Goal: Task Accomplishment & Management: Manage account settings

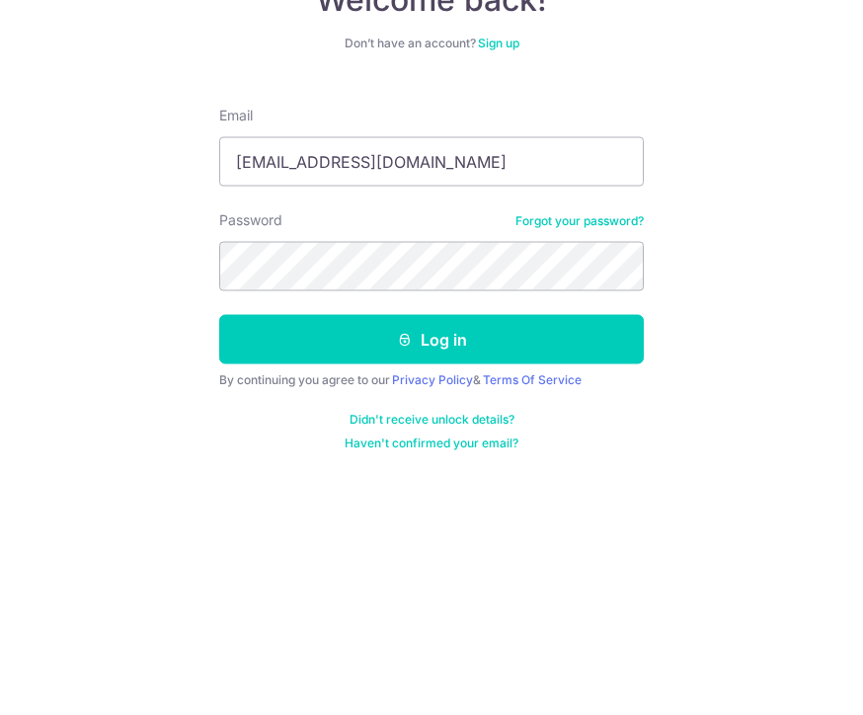
type input "[EMAIL_ADDRESS][DOMAIN_NAME]"
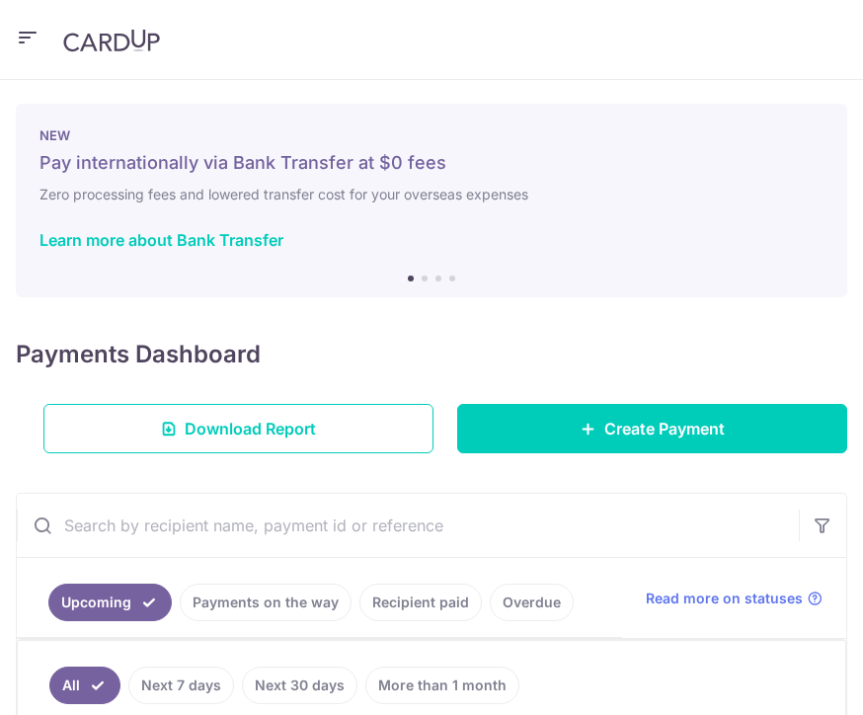
click at [34, 36] on icon "button" at bounding box center [28, 38] width 24 height 25
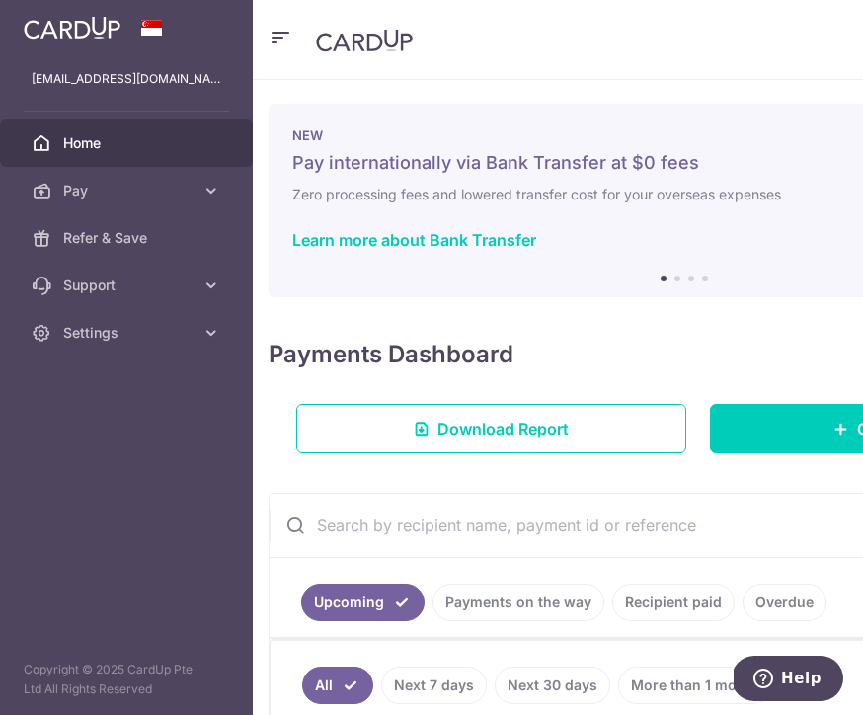
click at [129, 248] on link "Refer & Save" at bounding box center [126, 237] width 253 height 47
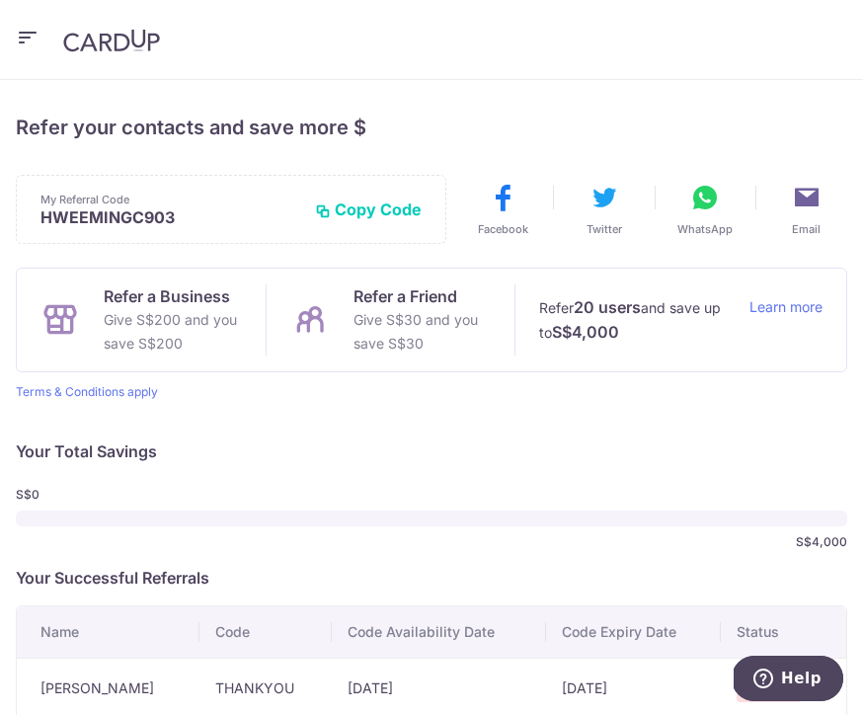
click at [385, 218] on button "Copy Code" at bounding box center [368, 209] width 107 height 20
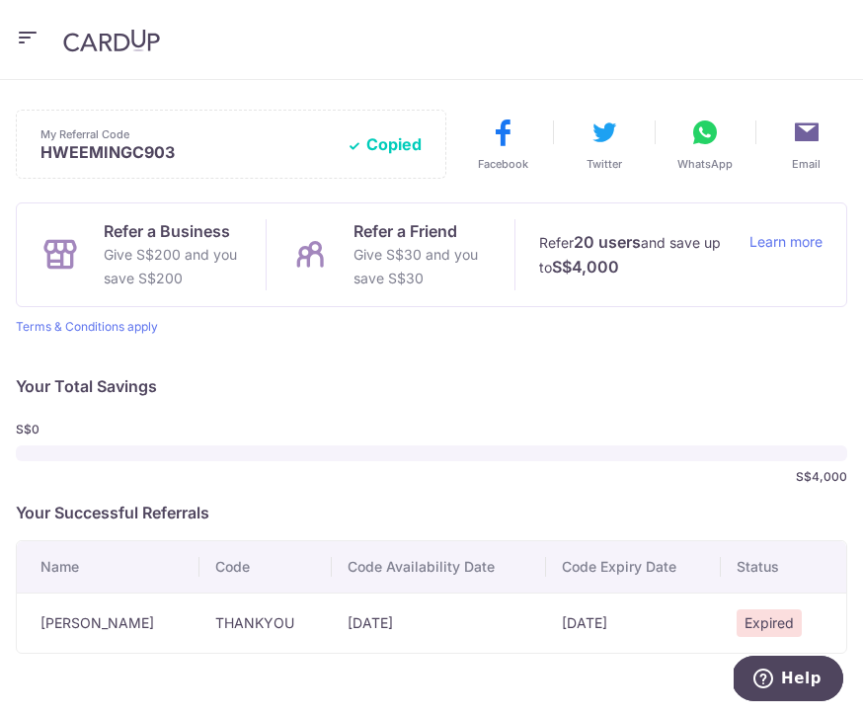
scroll to position [64, 0]
click at [31, 38] on icon "button" at bounding box center [28, 38] width 24 height 25
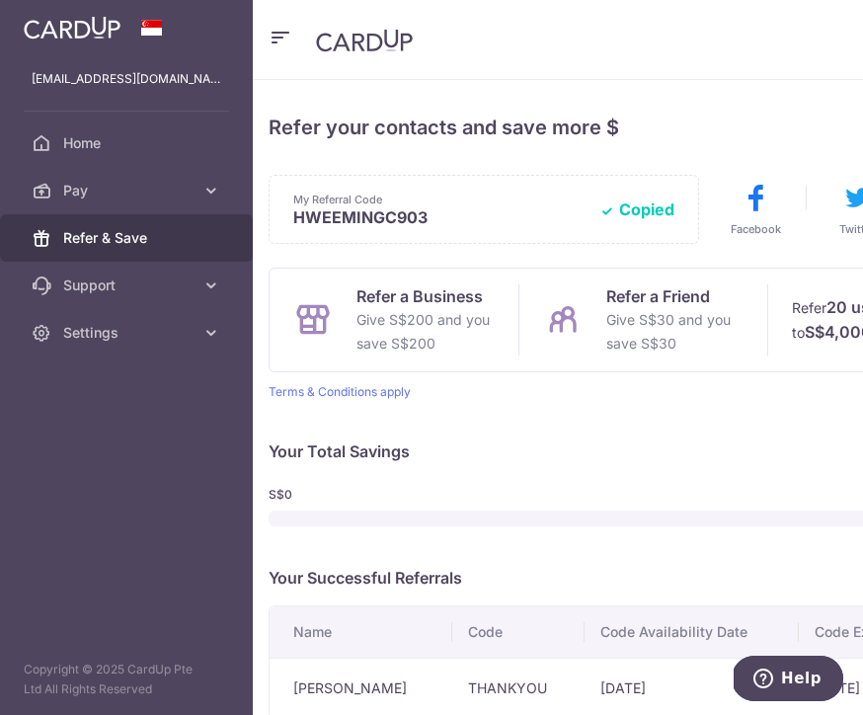
scroll to position [0, 0]
click at [204, 331] on icon at bounding box center [211, 333] width 20 height 20
click at [92, 431] on span "Logout" at bounding box center [128, 428] width 130 height 20
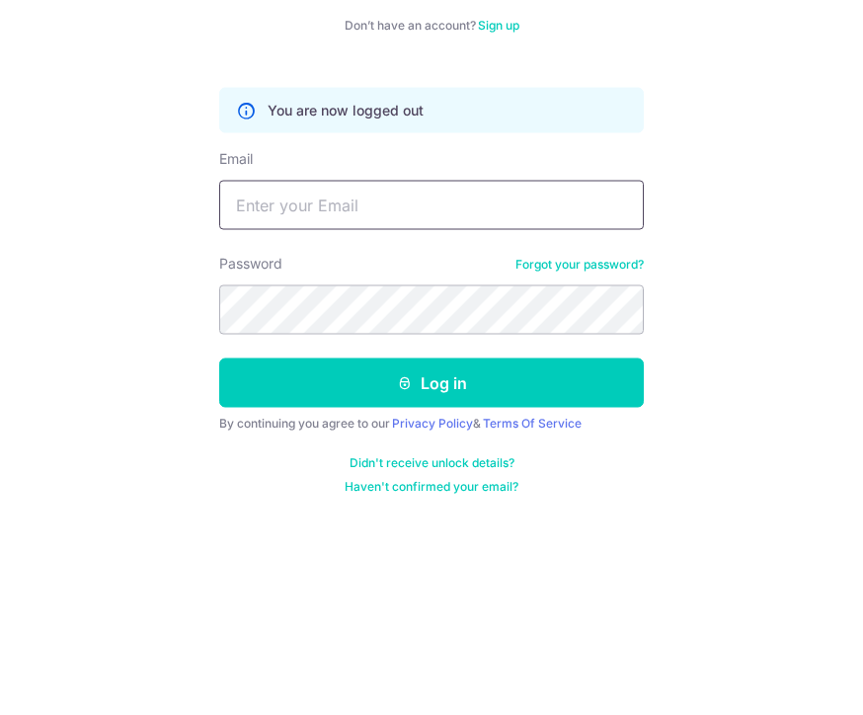
scroll to position [65, 0]
